Goal: Transaction & Acquisition: Purchase product/service

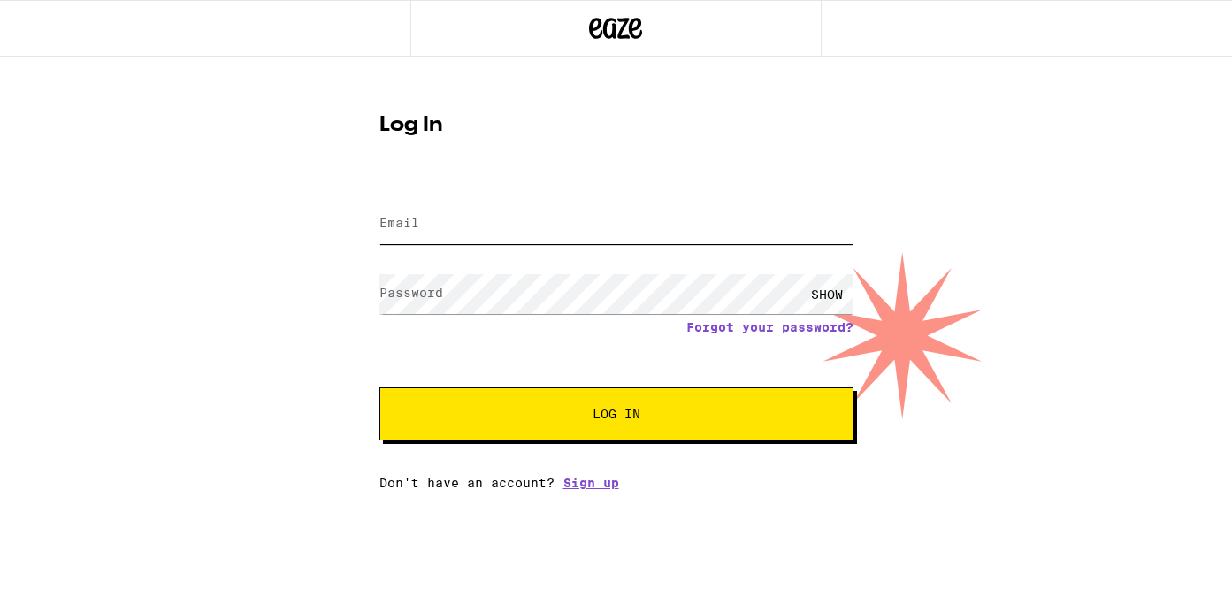
type input "[EMAIL_ADDRESS][DOMAIN_NAME]"
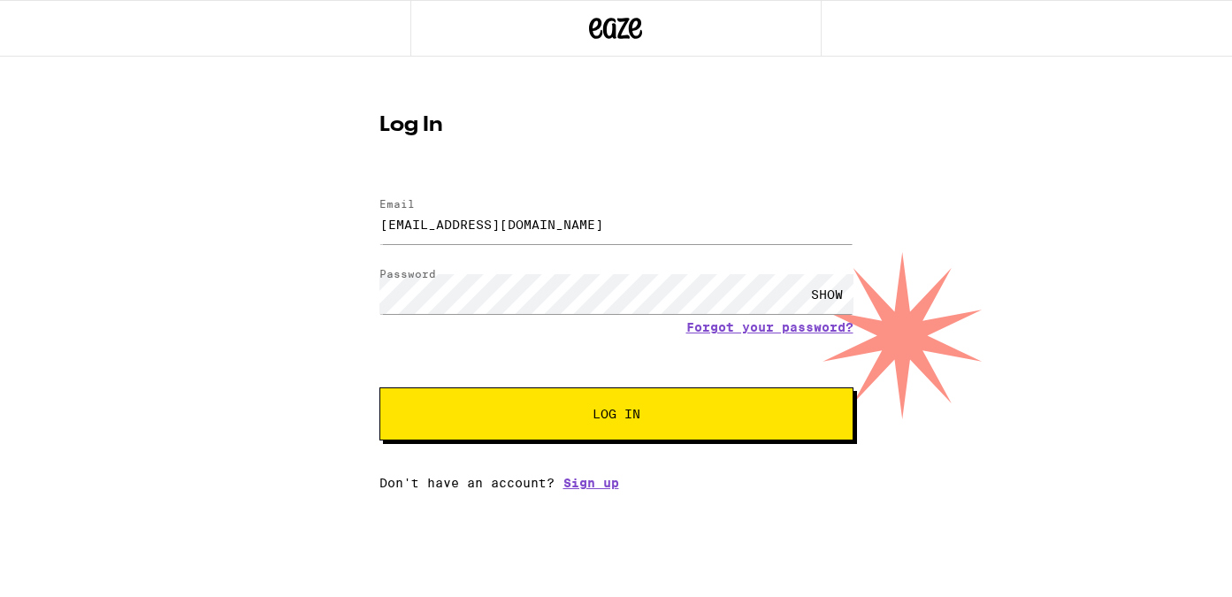
click at [594, 416] on span "Log In" at bounding box center [616, 414] width 48 height 12
